Goal: Task Accomplishment & Management: Complete application form

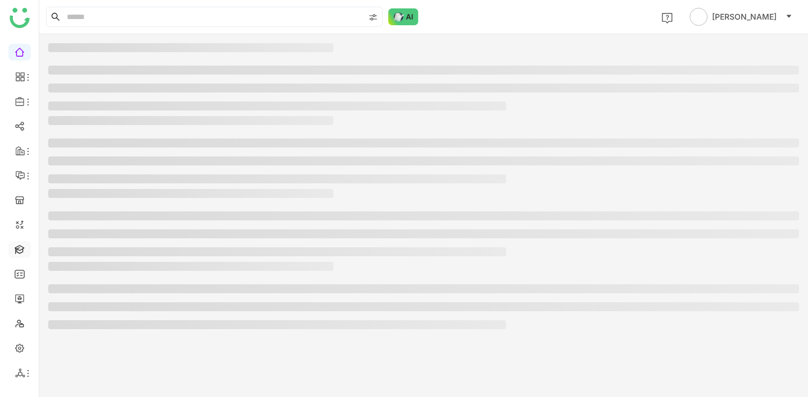
click at [19, 250] on link at bounding box center [20, 249] width 10 height 10
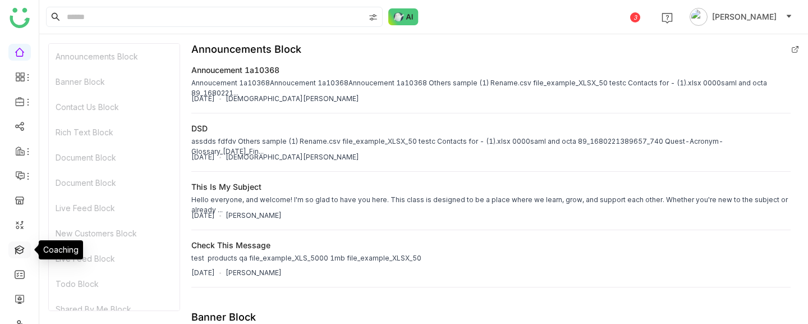
click at [19, 250] on link at bounding box center [20, 249] width 10 height 10
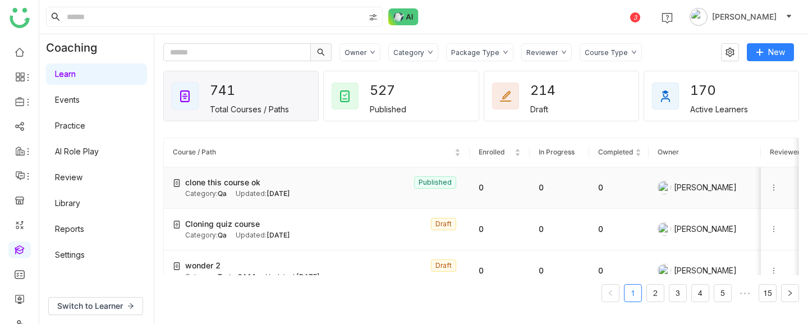
click at [775, 186] on icon at bounding box center [774, 187] width 8 height 8
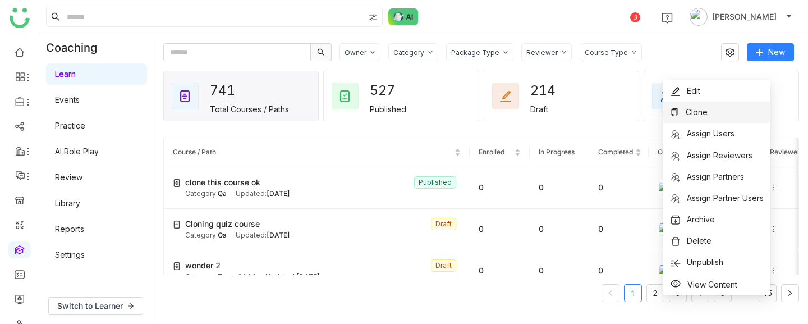
click at [716, 113] on li "Clone" at bounding box center [716, 112] width 107 height 21
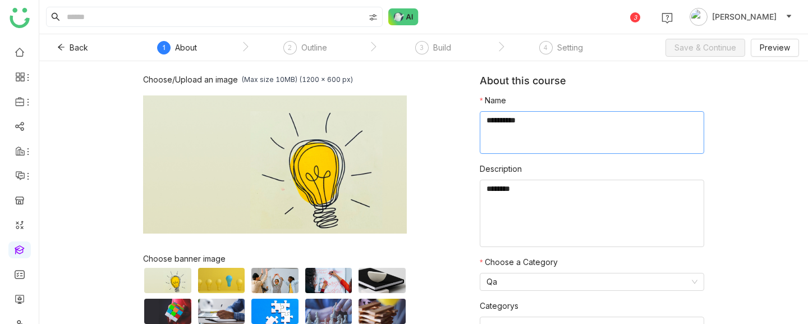
click at [560, 142] on textarea at bounding box center [592, 132] width 224 height 43
type textarea "**********"
click at [701, 54] on button "Save & Continue" at bounding box center [705, 48] width 80 height 18
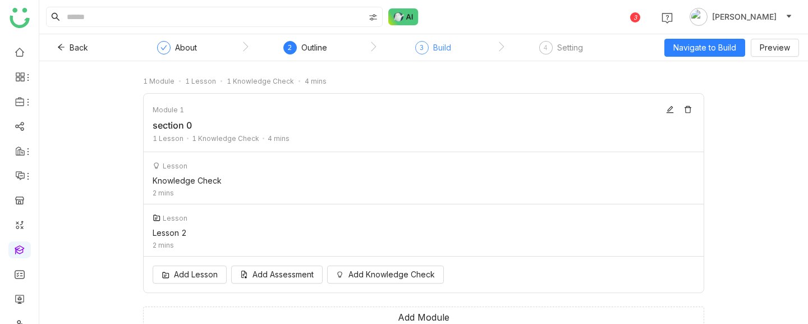
click at [425, 53] on div "3 Build" at bounding box center [433, 51] width 36 height 20
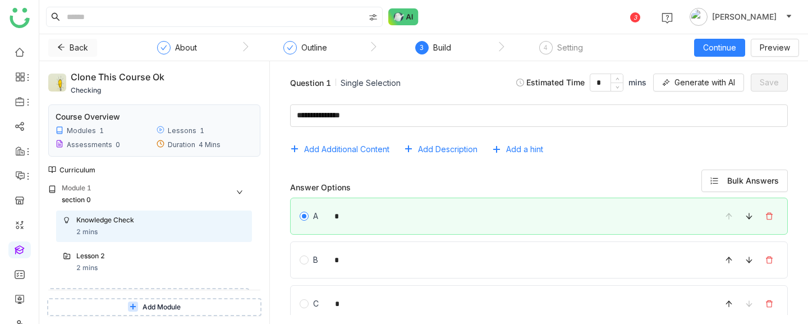
click at [58, 48] on icon at bounding box center [61, 47] width 8 height 8
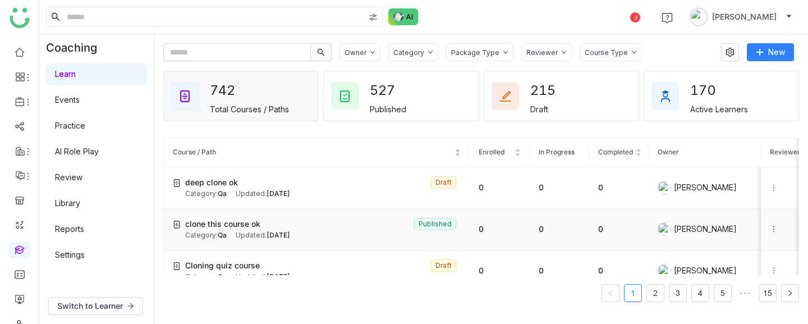
click at [771, 229] on icon at bounding box center [774, 229] width 8 height 8
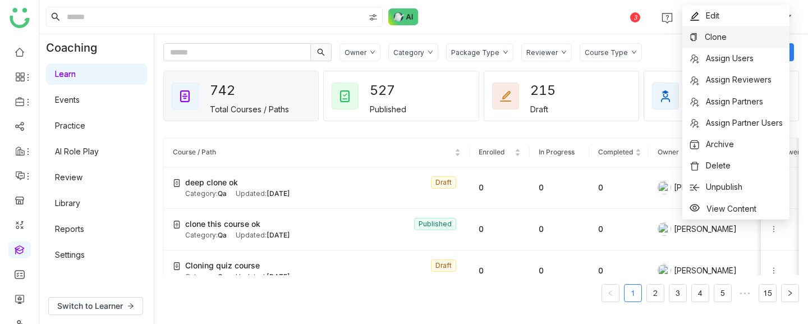
click at [721, 40] on span "Clone" at bounding box center [715, 37] width 22 height 10
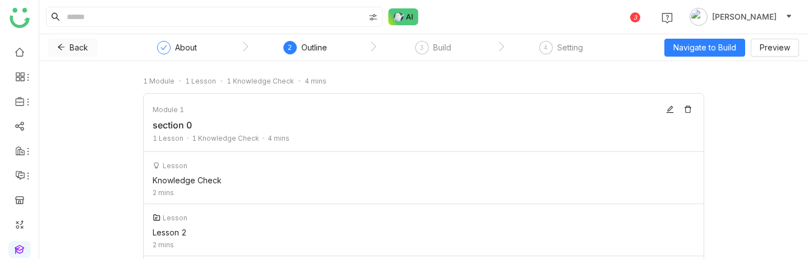
click at [63, 48] on icon at bounding box center [61, 47] width 8 height 8
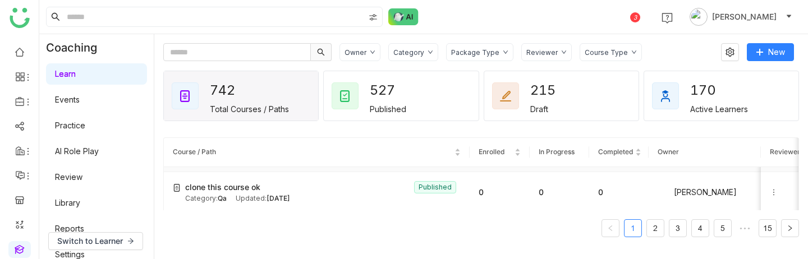
scroll to position [40, 0]
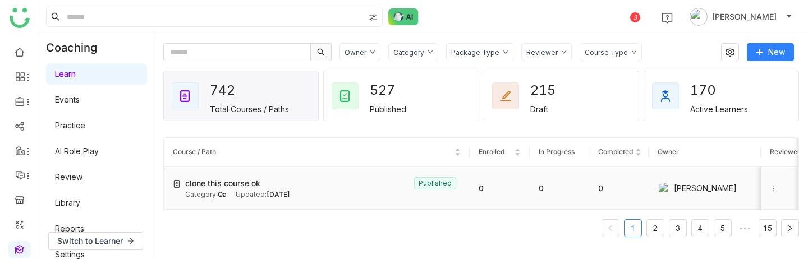
click at [774, 191] on icon at bounding box center [774, 189] width 8 height 8
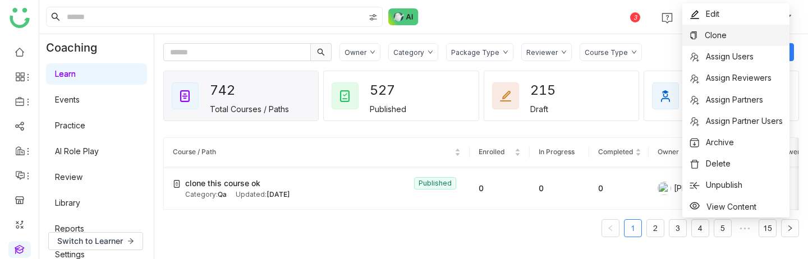
click at [720, 36] on span "Clone" at bounding box center [715, 35] width 22 height 10
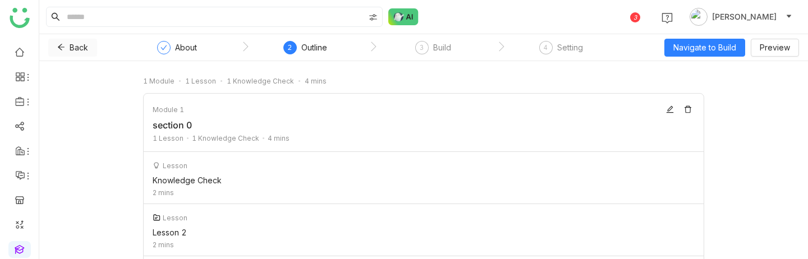
click at [70, 48] on span "Back" at bounding box center [79, 48] width 19 height 12
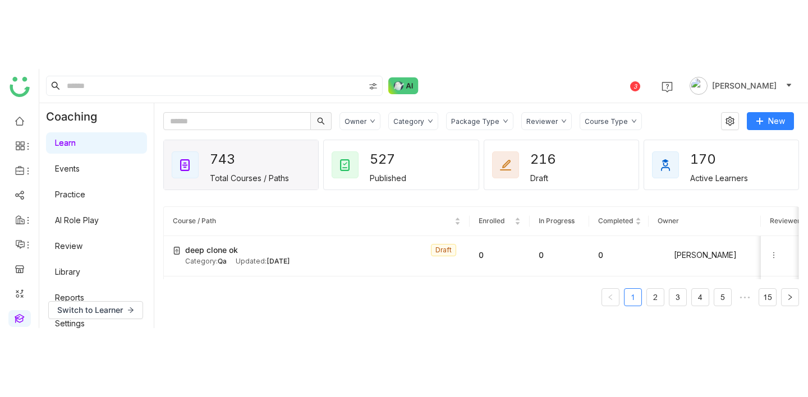
scroll to position [45, 0]
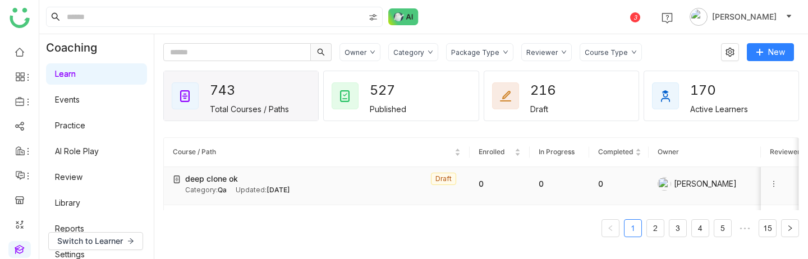
click at [772, 185] on icon at bounding box center [774, 184] width 8 height 8
click at [756, 190] on span "Clone" at bounding box center [748, 195] width 22 height 10
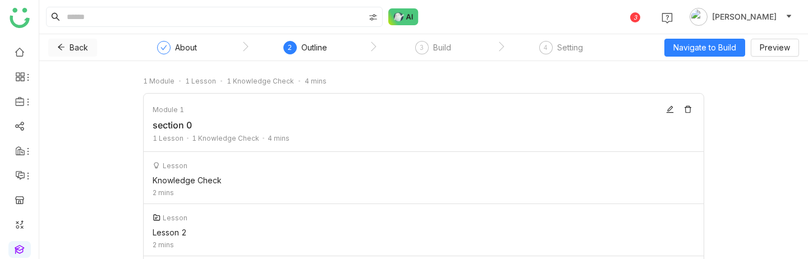
click at [57, 47] on icon at bounding box center [61, 47] width 8 height 8
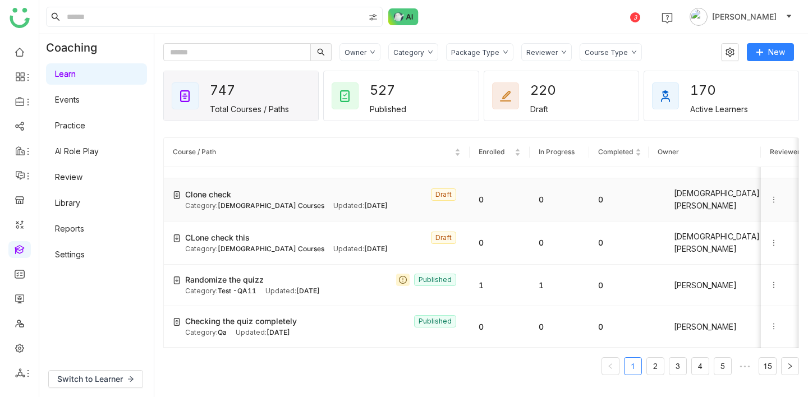
scroll to position [408, 0]
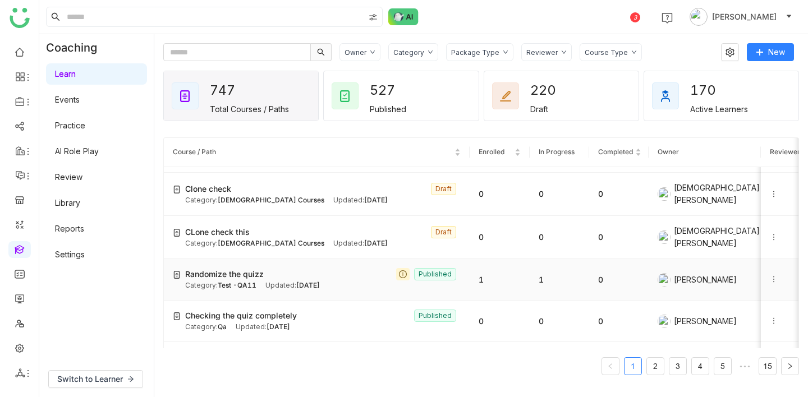
click at [770, 278] on icon at bounding box center [774, 279] width 8 height 8
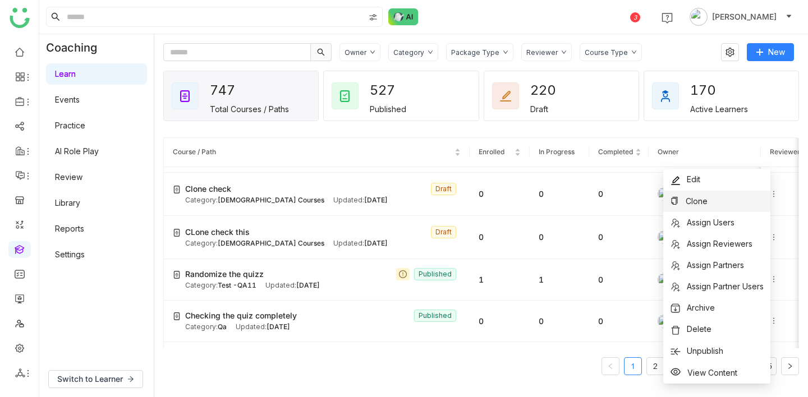
click at [713, 204] on li "Clone" at bounding box center [716, 201] width 107 height 21
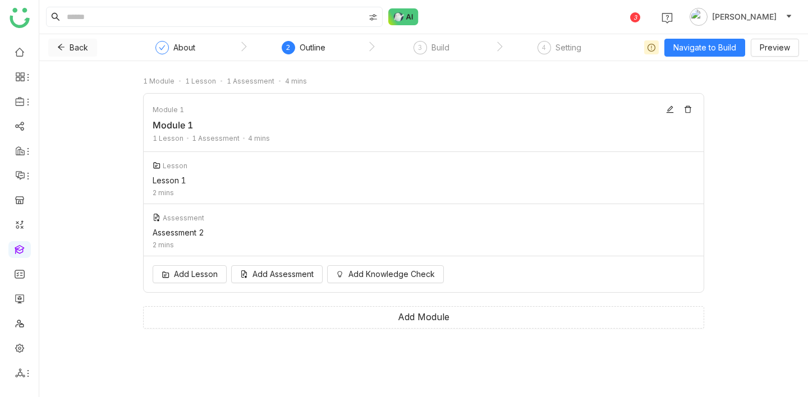
click at [59, 44] on icon at bounding box center [61, 47] width 8 height 8
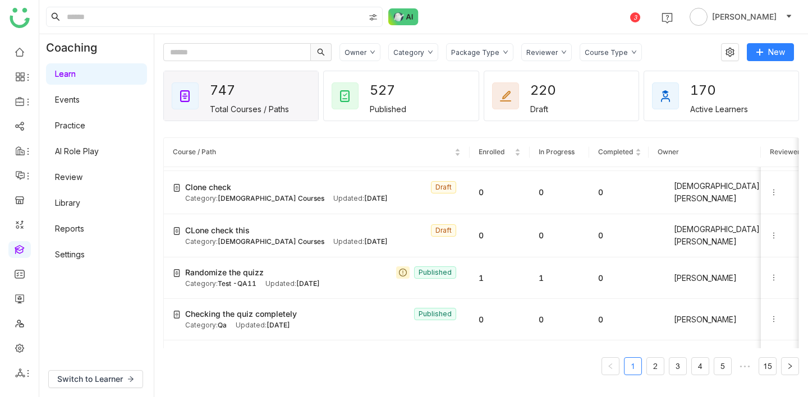
scroll to position [423, 0]
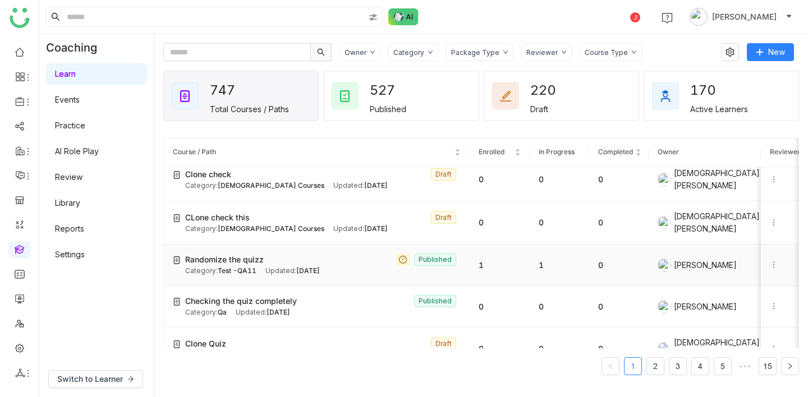
click at [775, 261] on icon at bounding box center [774, 265] width 8 height 8
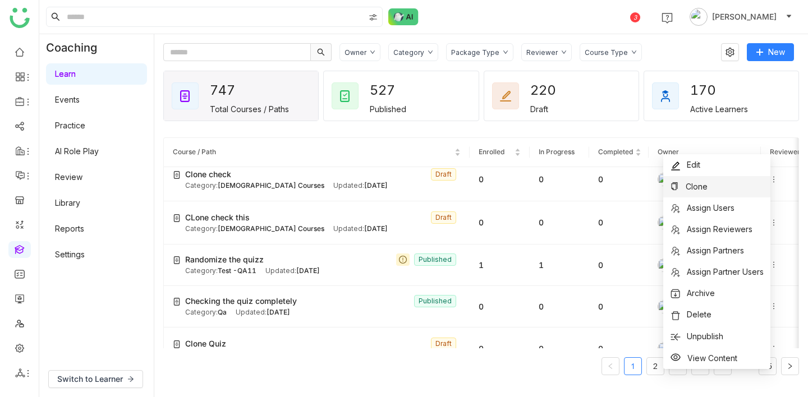
click at [693, 190] on span "Clone" at bounding box center [696, 187] width 22 height 10
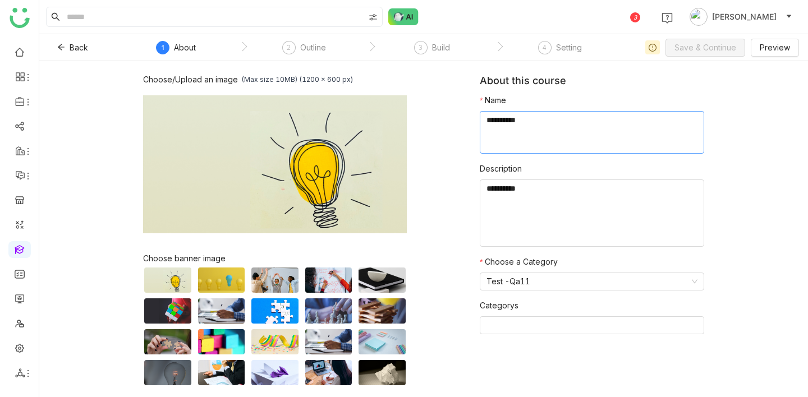
click at [648, 132] on textarea at bounding box center [592, 132] width 224 height 43
type textarea "**********"
click at [694, 50] on span "Save & Continue" at bounding box center [705, 48] width 62 height 12
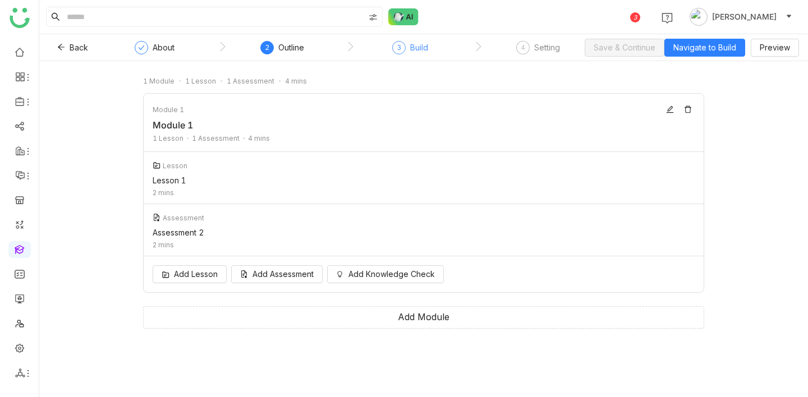
click at [407, 51] on div "3 Build" at bounding box center [410, 51] width 36 height 20
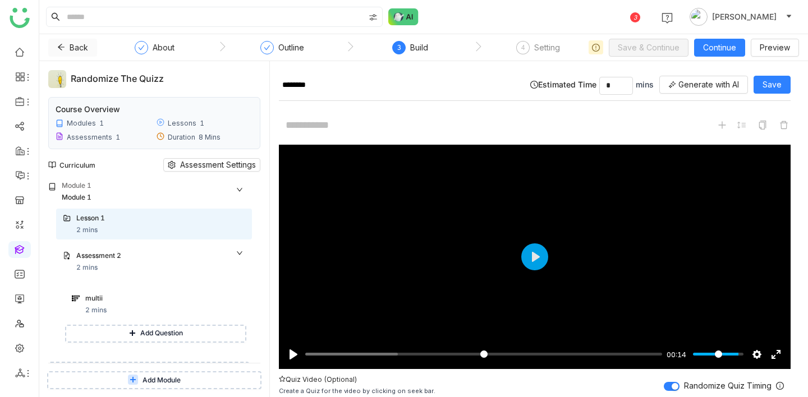
click at [49, 49] on button "Back" at bounding box center [72, 48] width 49 height 18
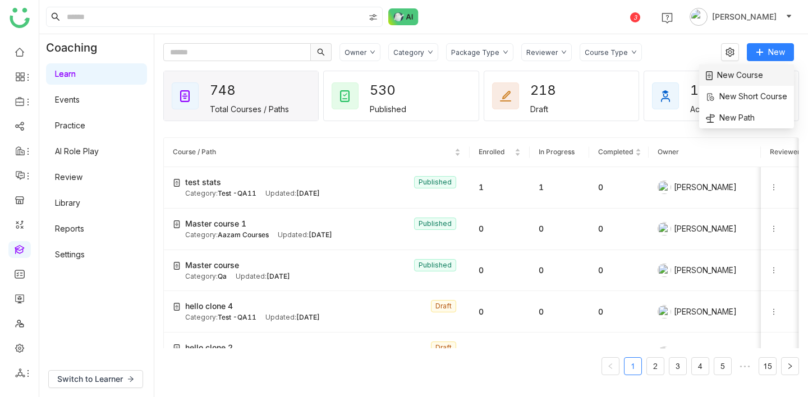
click at [774, 75] on li "New Course" at bounding box center [746, 75] width 95 height 21
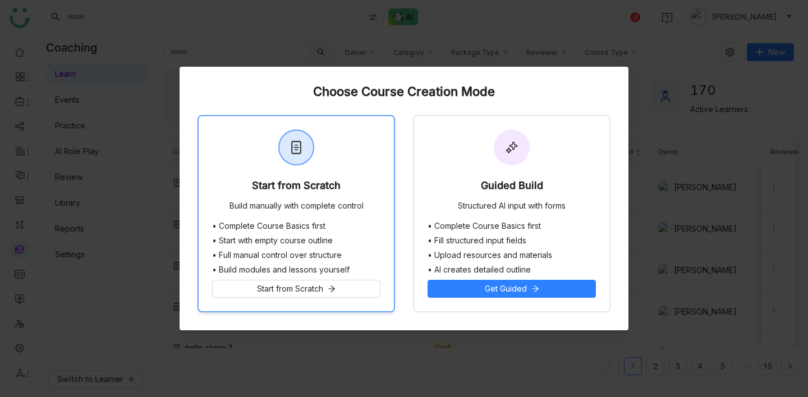
click at [373, 225] on li "• Complete Course Basics first" at bounding box center [296, 226] width 168 height 9
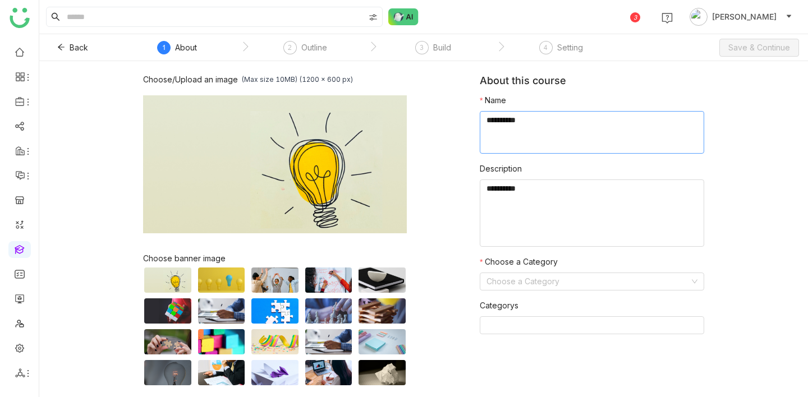
click at [536, 152] on textarea at bounding box center [592, 132] width 224 height 43
type textarea "**********"
click at [549, 284] on input at bounding box center [587, 281] width 203 height 17
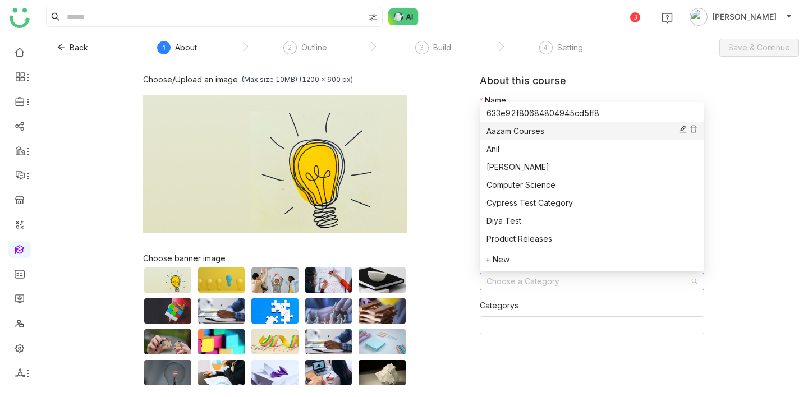
click at [519, 130] on div "Aazam Courses" at bounding box center [591, 131] width 211 height 12
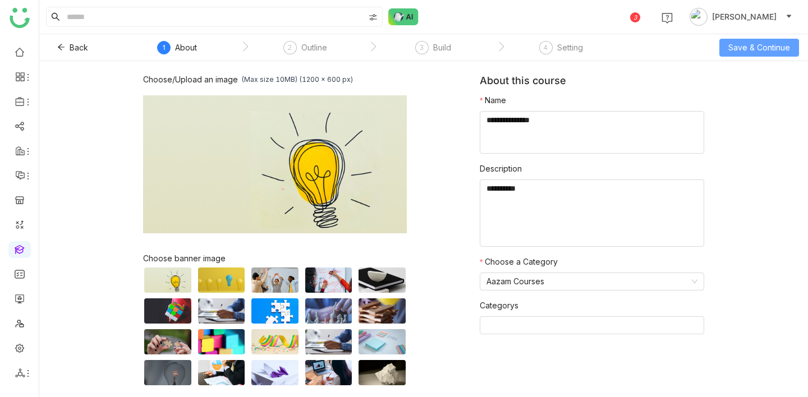
click at [735, 48] on span "Save & Continue" at bounding box center [759, 48] width 62 height 12
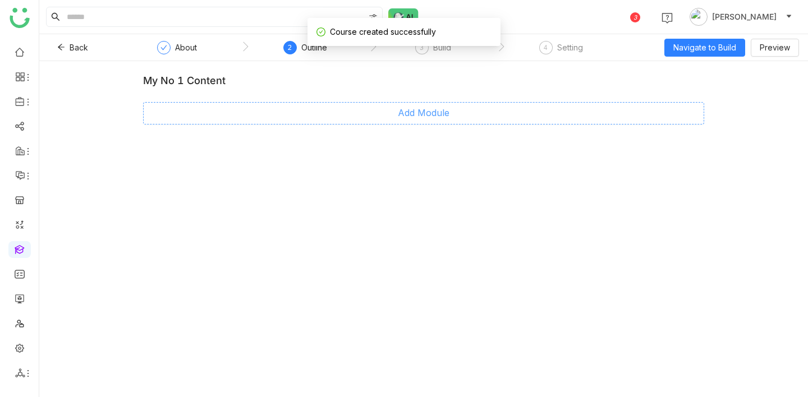
click at [406, 117] on span "Add Module" at bounding box center [424, 113] width 52 height 14
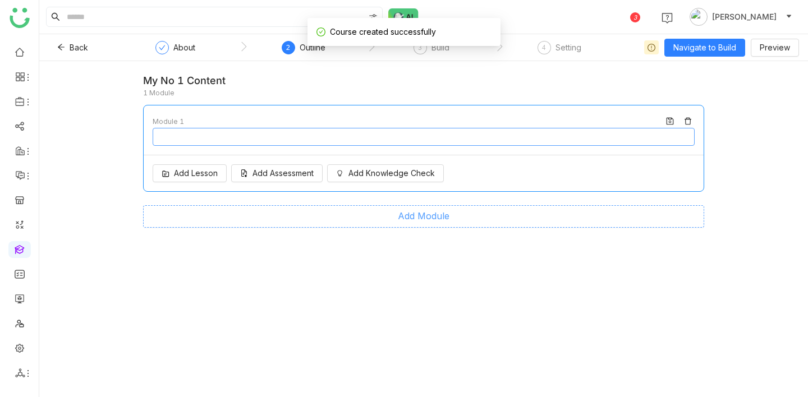
type input "********"
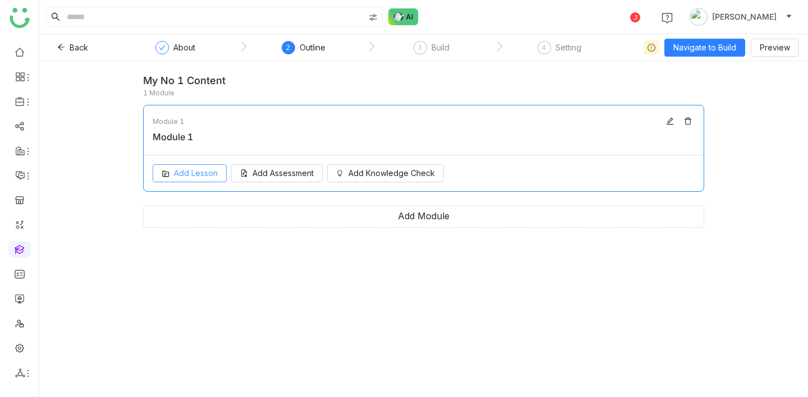
click at [193, 173] on span "Add Lesson" at bounding box center [196, 173] width 44 height 12
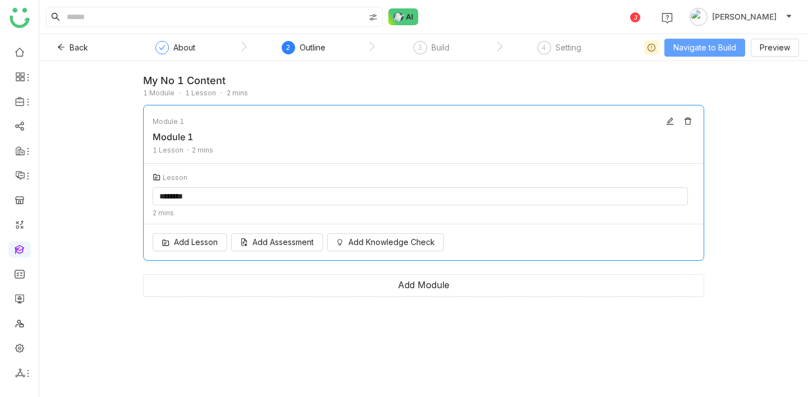
click at [689, 53] on button "Navigate to Build" at bounding box center [704, 48] width 81 height 18
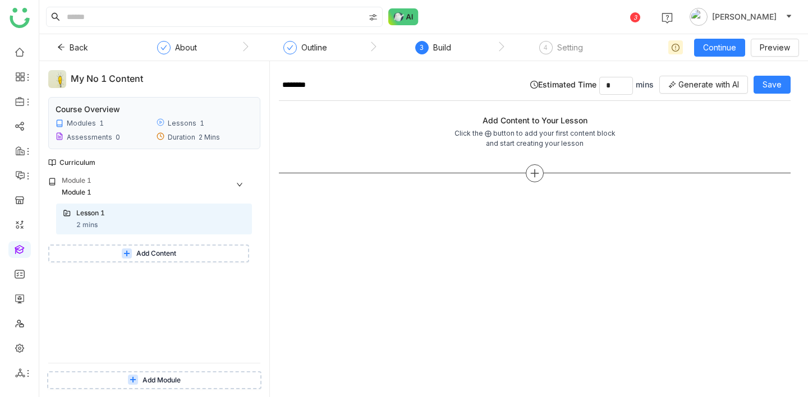
click at [535, 174] on icon at bounding box center [534, 173] width 10 height 10
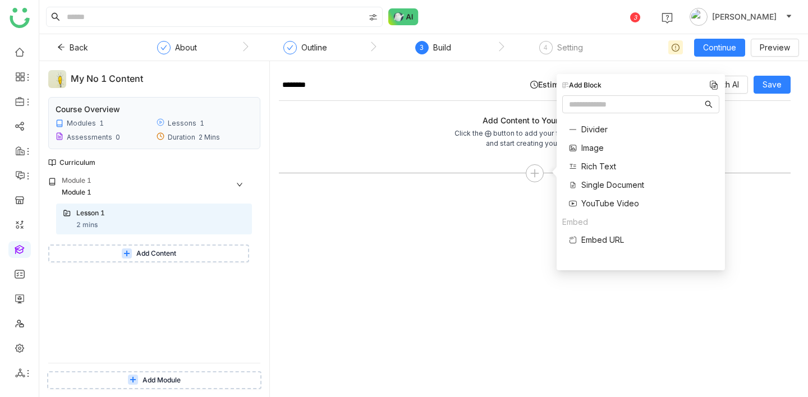
click at [595, 145] on span "Image" at bounding box center [592, 148] width 22 height 12
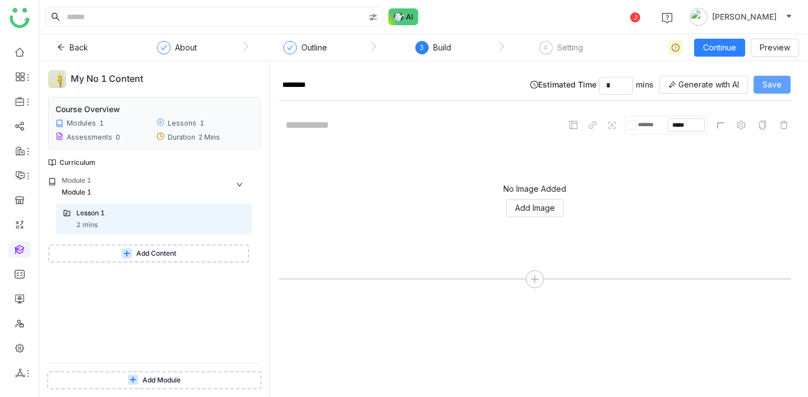
click at [781, 89] on span "Save" at bounding box center [771, 85] width 19 height 12
click at [549, 47] on div "4" at bounding box center [545, 47] width 13 height 13
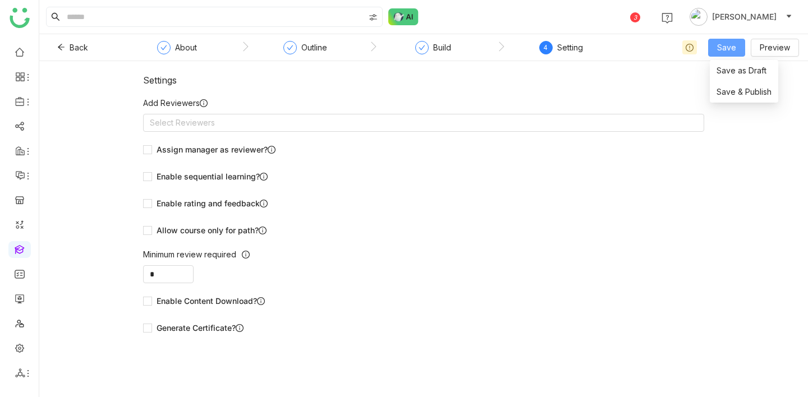
click at [726, 49] on span "Save" at bounding box center [726, 48] width 19 height 12
click at [728, 89] on span "Save & Publish" at bounding box center [743, 92] width 55 height 12
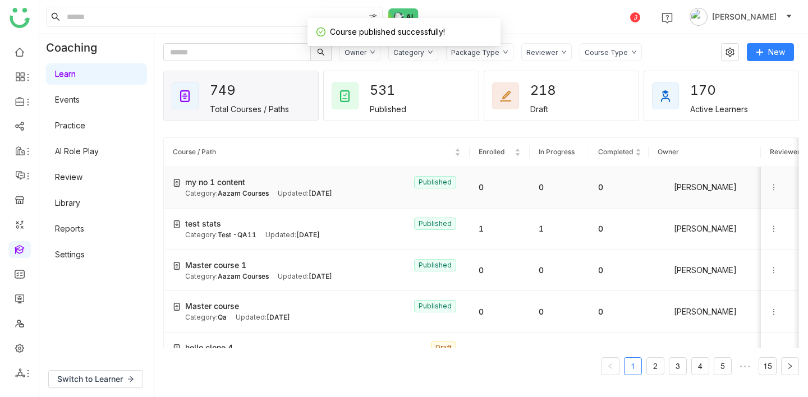
click at [772, 186] on icon at bounding box center [774, 187] width 8 height 8
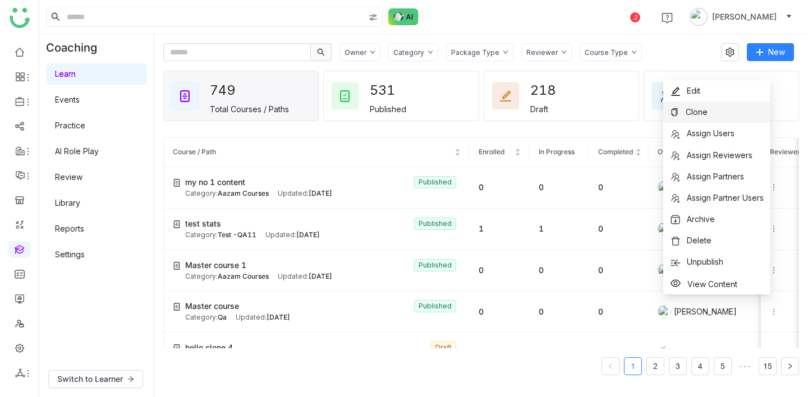
click at [713, 114] on li "Clone" at bounding box center [716, 112] width 107 height 21
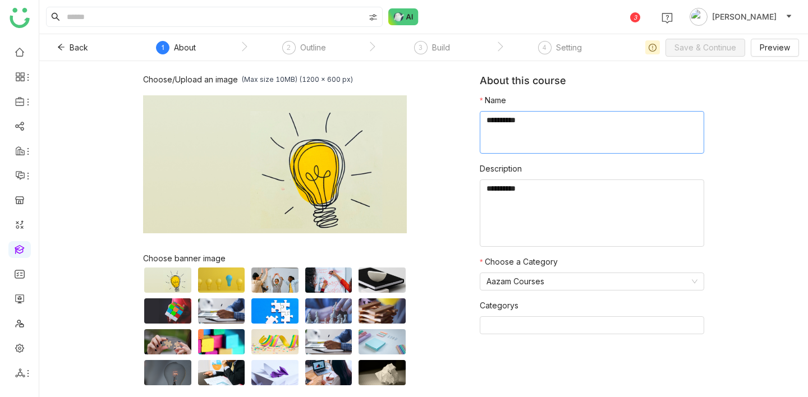
click at [639, 134] on textarea at bounding box center [592, 132] width 224 height 43
paste textarea "**********"
type textarea "**********"
click at [719, 50] on span "Save & Continue" at bounding box center [705, 48] width 62 height 12
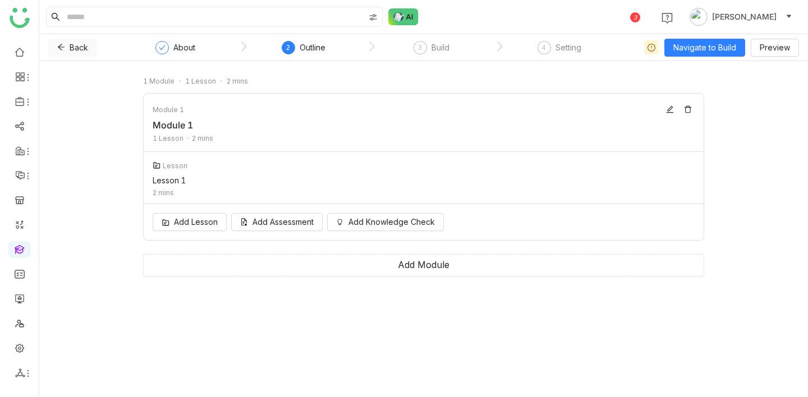
click at [58, 52] on span at bounding box center [61, 47] width 8 height 9
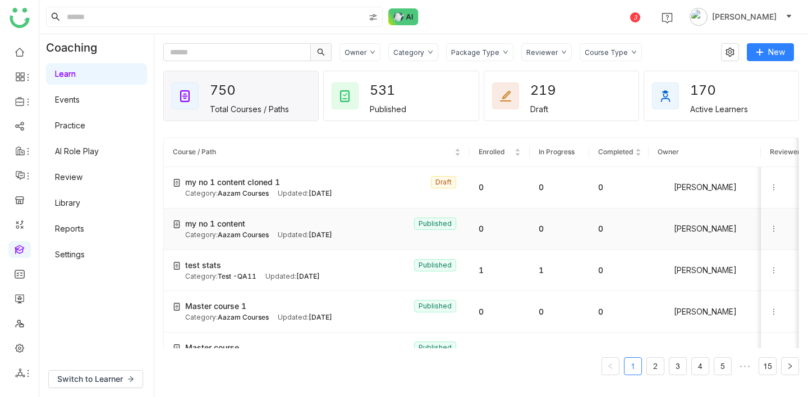
click at [772, 225] on icon at bounding box center [774, 229] width 8 height 8
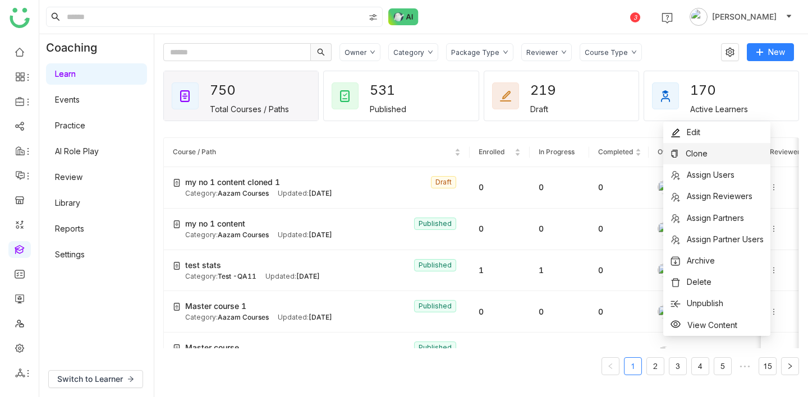
click at [713, 149] on li "Clone" at bounding box center [716, 153] width 107 height 21
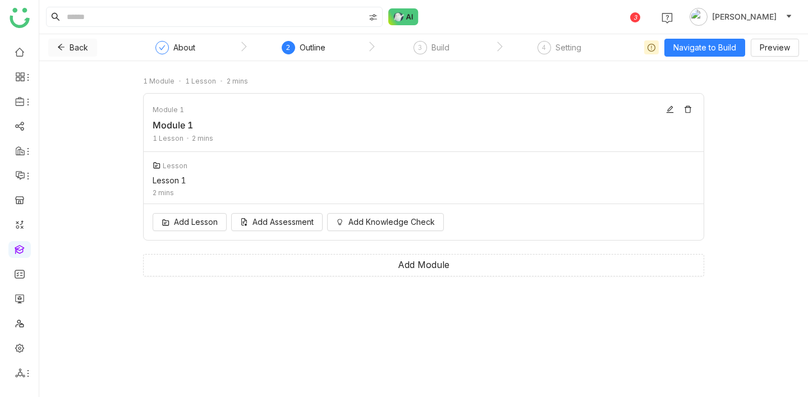
click at [72, 48] on span "Back" at bounding box center [79, 48] width 19 height 12
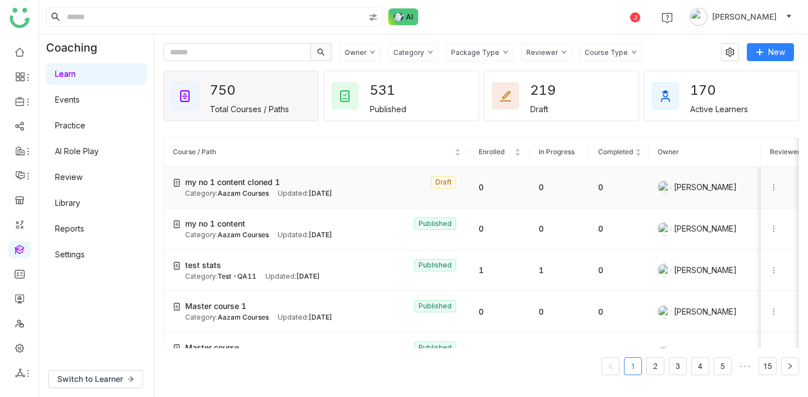
click at [773, 188] on icon at bounding box center [774, 187] width 8 height 8
click at [782, 224] on div at bounding box center [780, 229] width 20 height 12
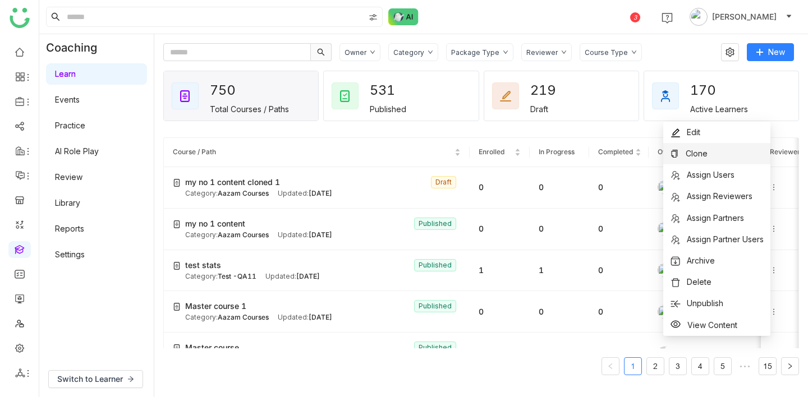
click at [709, 151] on li "Clone" at bounding box center [716, 153] width 107 height 21
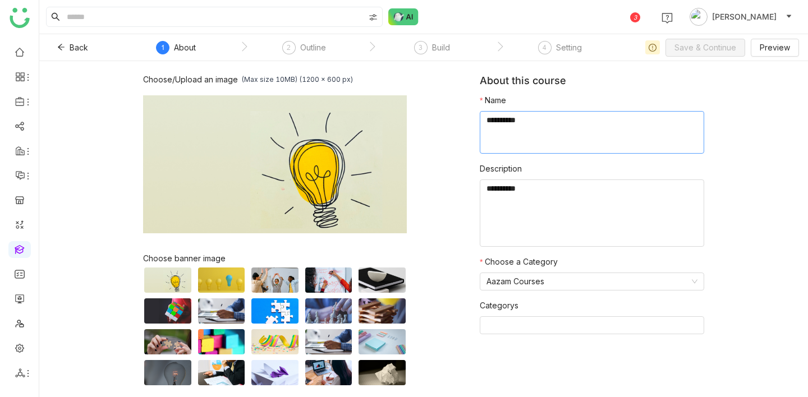
click at [556, 141] on textarea at bounding box center [592, 132] width 224 height 43
type textarea "*********"
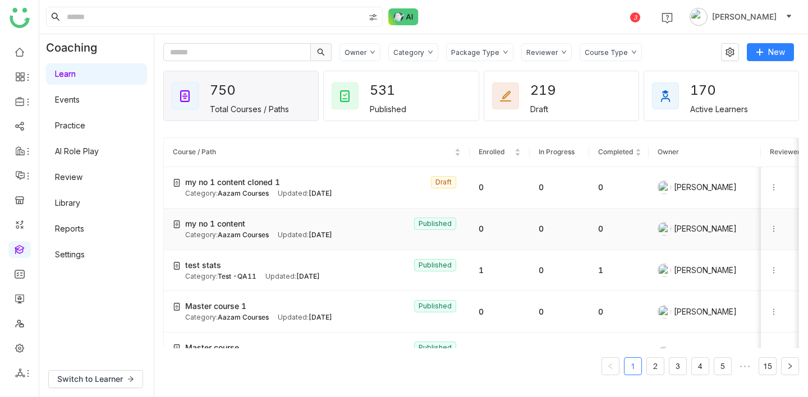
click at [775, 231] on icon at bounding box center [774, 229] width 8 height 8
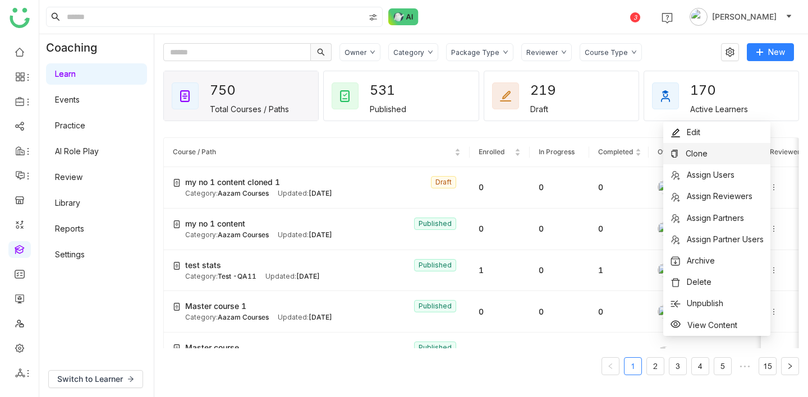
click at [719, 157] on li "Clone" at bounding box center [716, 153] width 107 height 21
